Goal: Task Accomplishment & Management: Manage account settings

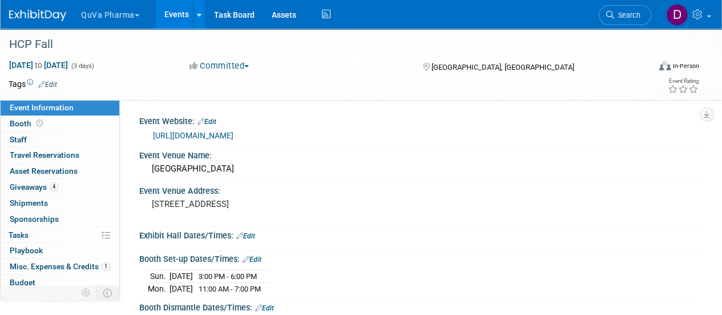
click at [136, 17] on button "QuVa Pharma" at bounding box center [117, 12] width 74 height 25
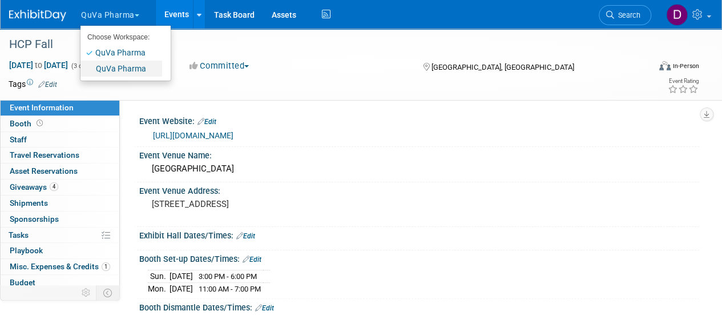
click at [130, 65] on link "QuVa Pharma" at bounding box center [121, 69] width 82 height 16
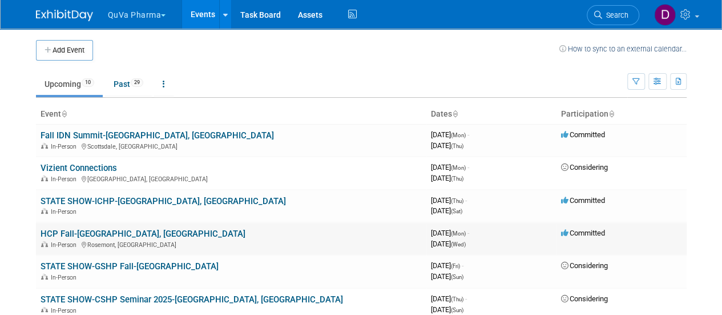
click at [79, 230] on link "HCP Fall-[GEOGRAPHIC_DATA], [GEOGRAPHIC_DATA]" at bounding box center [143, 233] width 205 height 10
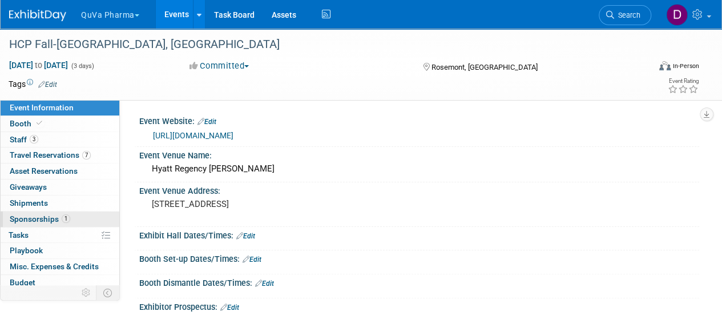
click at [35, 218] on span "Sponsorships 1" at bounding box center [40, 218] width 61 height 9
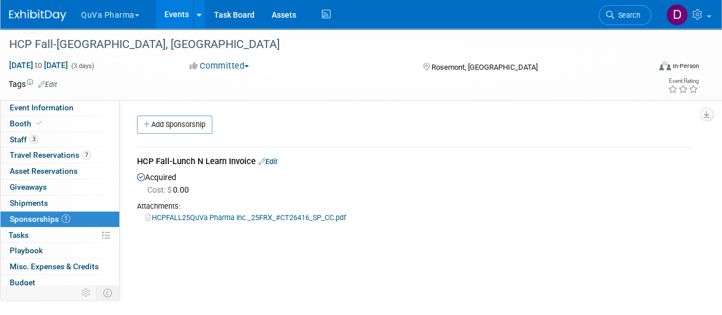
click at [277, 163] on link "Edit" at bounding box center [268, 161] width 19 height 9
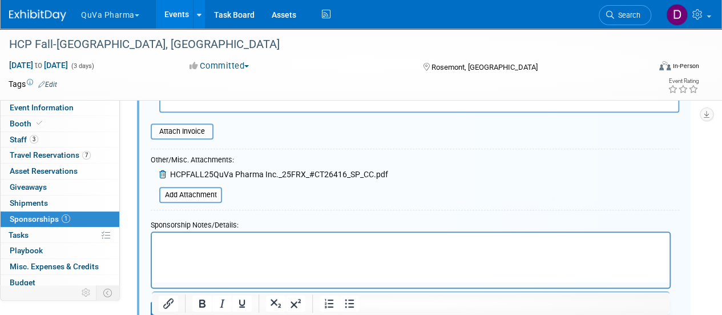
scroll to position [255, 0]
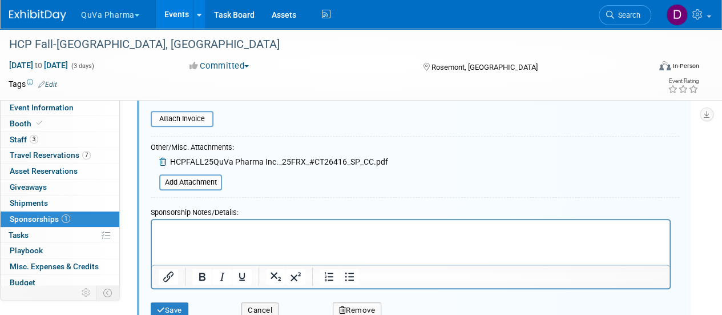
click at [466, 231] on p "Rich Text Area. Press ALT-0 for help." at bounding box center [411, 229] width 505 height 11
click at [171, 308] on button "Save" at bounding box center [170, 310] width 38 height 16
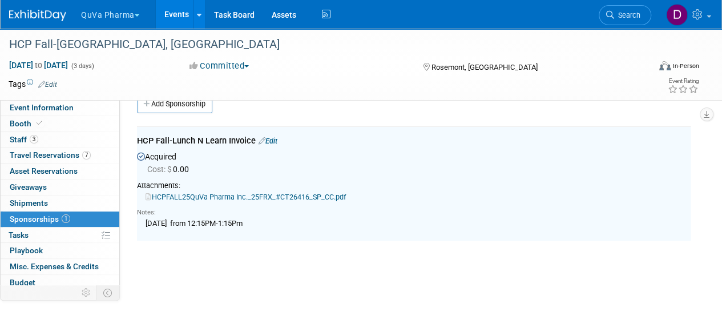
scroll to position [17, 0]
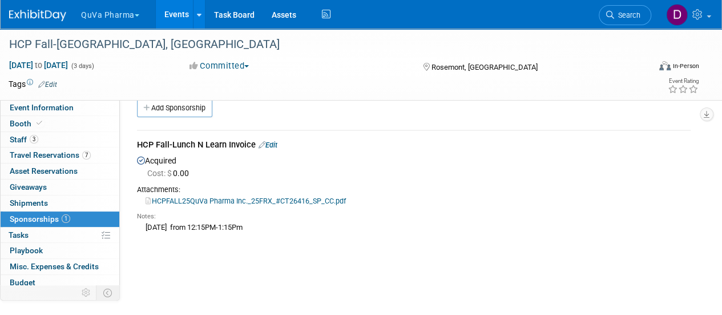
click at [167, 18] on link "Events" at bounding box center [177, 14] width 42 height 29
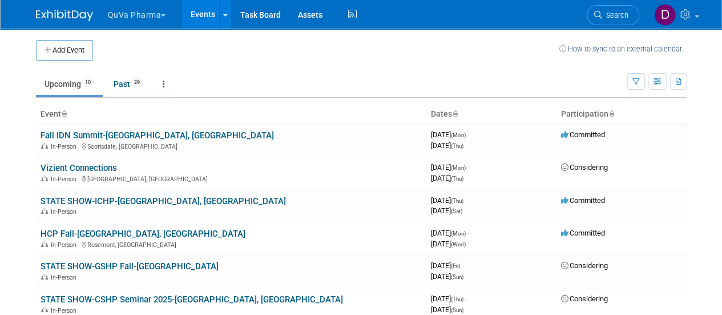
click at [114, 14] on button "QuVa Pharma" at bounding box center [144, 12] width 74 height 25
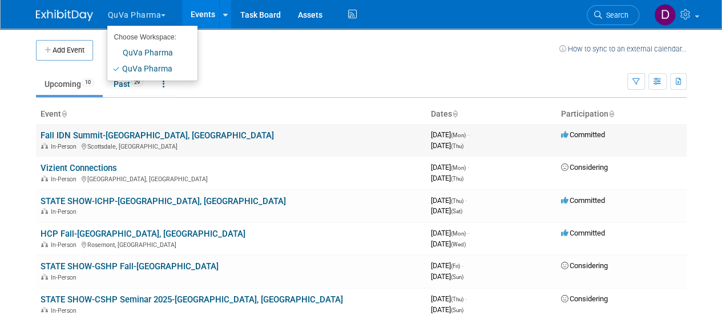
click at [240, 141] on div "In-Person Scottsdale, AZ" at bounding box center [231, 145] width 381 height 9
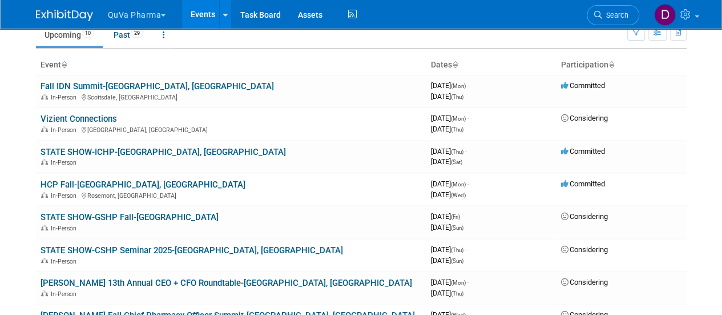
scroll to position [38, 0]
